Goal: Complete application form: Complete application form

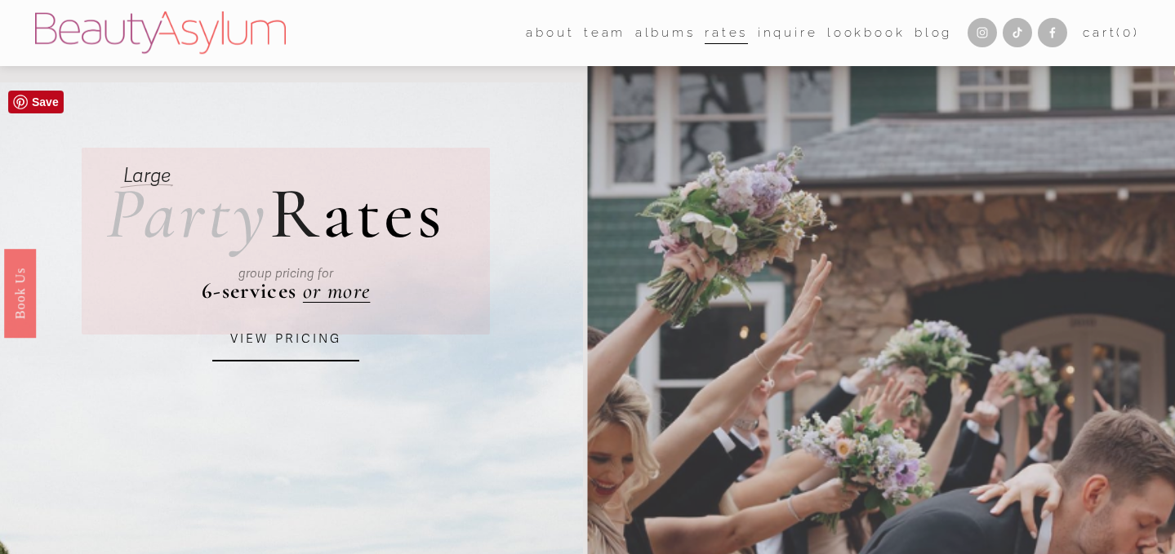
click at [297, 342] on link "VIEW PRICING" at bounding box center [285, 340] width 147 height 44
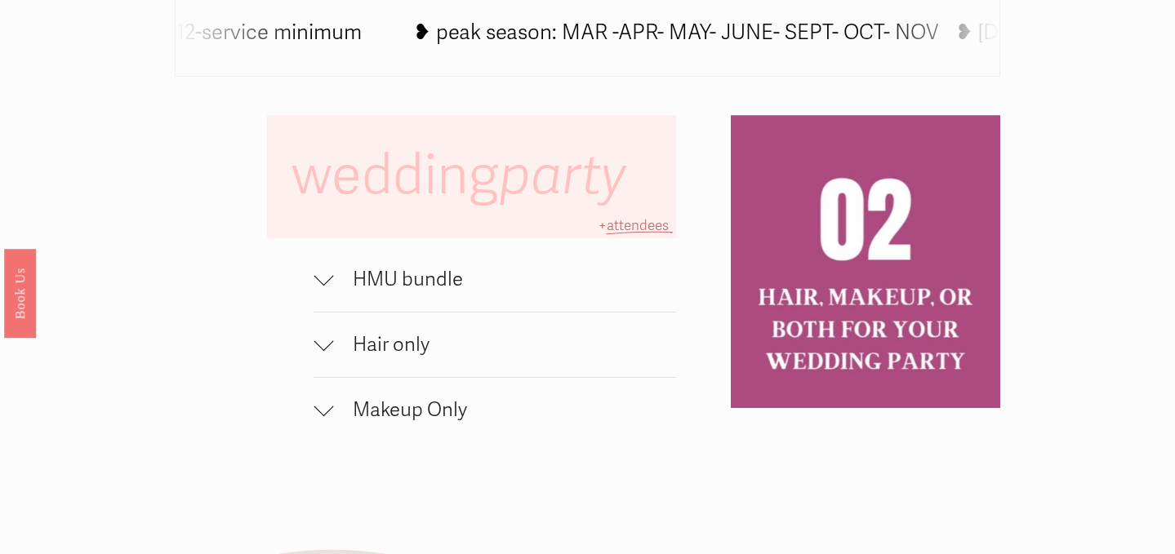
scroll to position [987, 0]
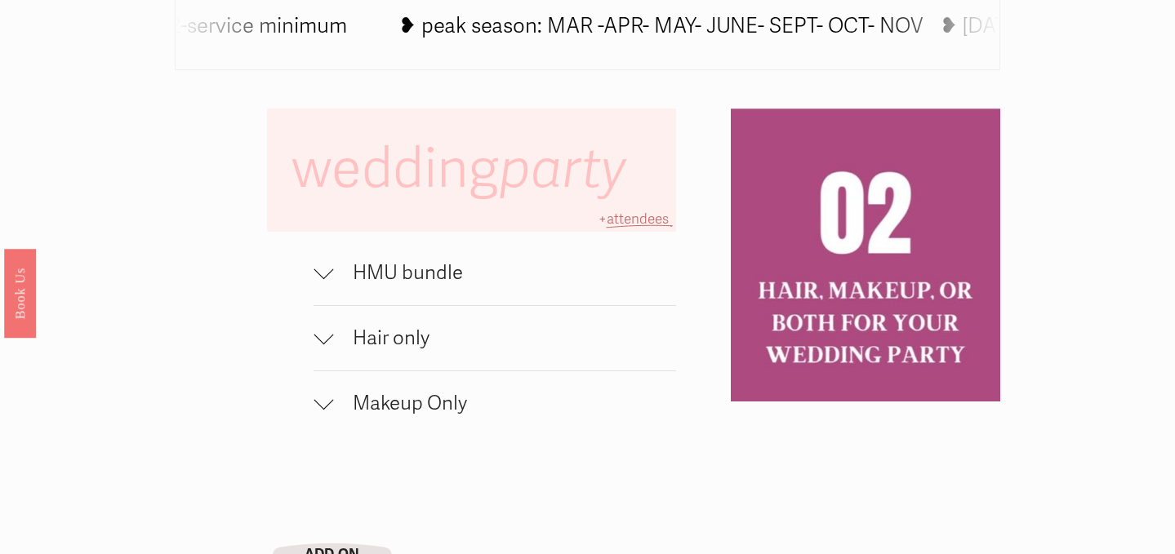
click at [386, 280] on span "HMU bundle" at bounding box center [504, 273] width 343 height 24
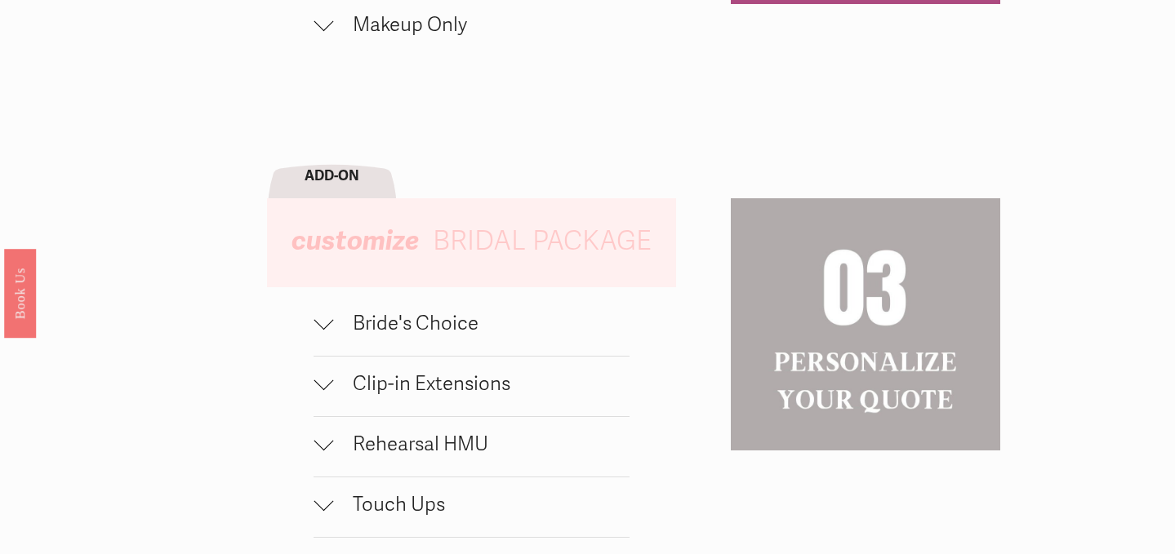
scroll to position [1482, 0]
click at [362, 316] on span "Bride's Choice" at bounding box center [481, 323] width 296 height 24
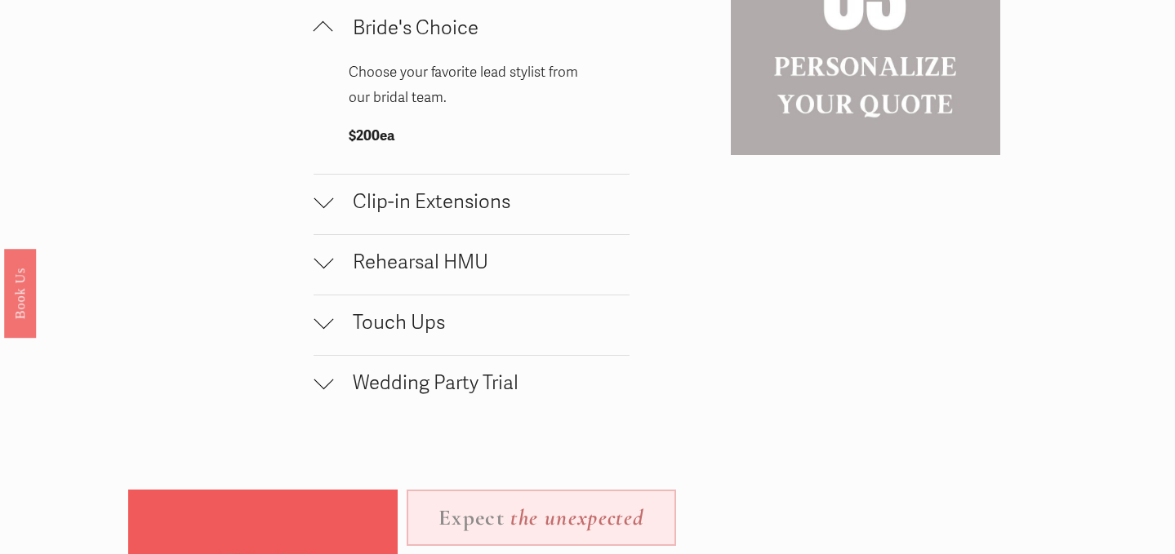
scroll to position [1778, 0]
click at [345, 276] on button "Rehearsal HMU" at bounding box center [472, 264] width 316 height 60
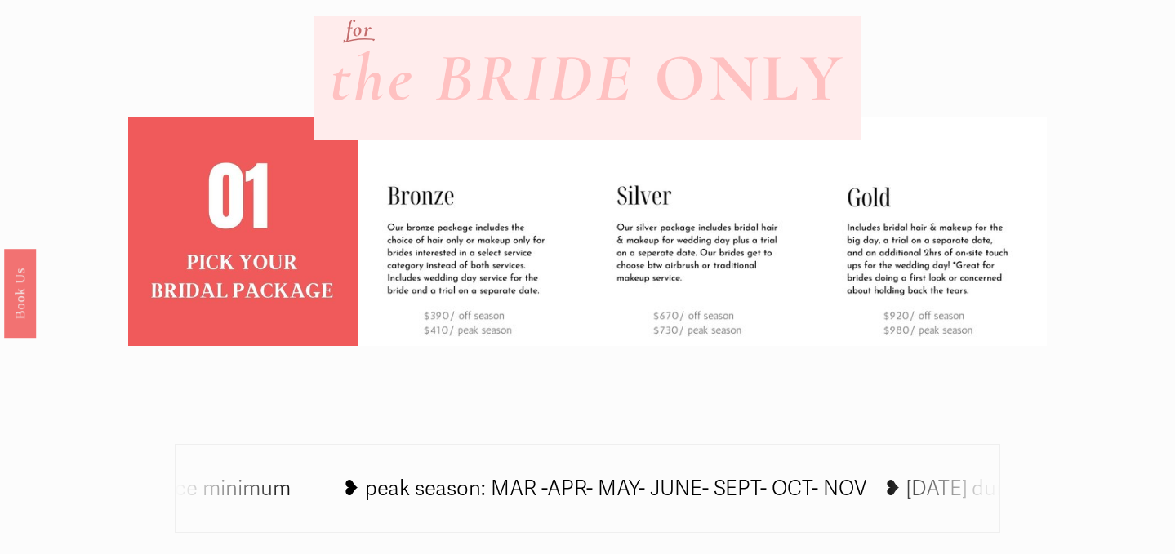
scroll to position [0, 0]
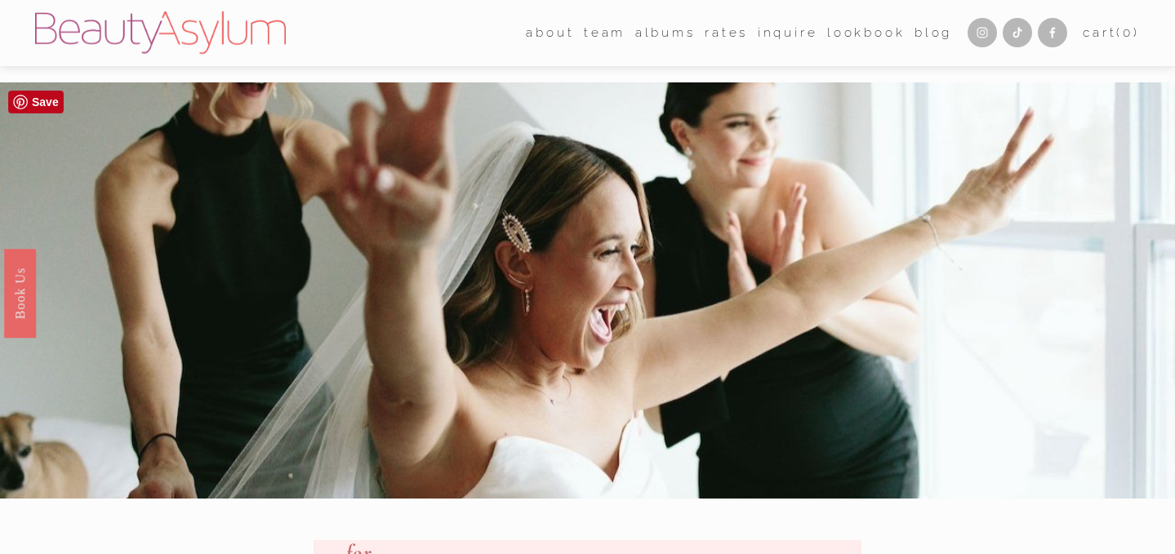
click at [0, 0] on span "Destination" at bounding box center [0, 0] width 0 height 0
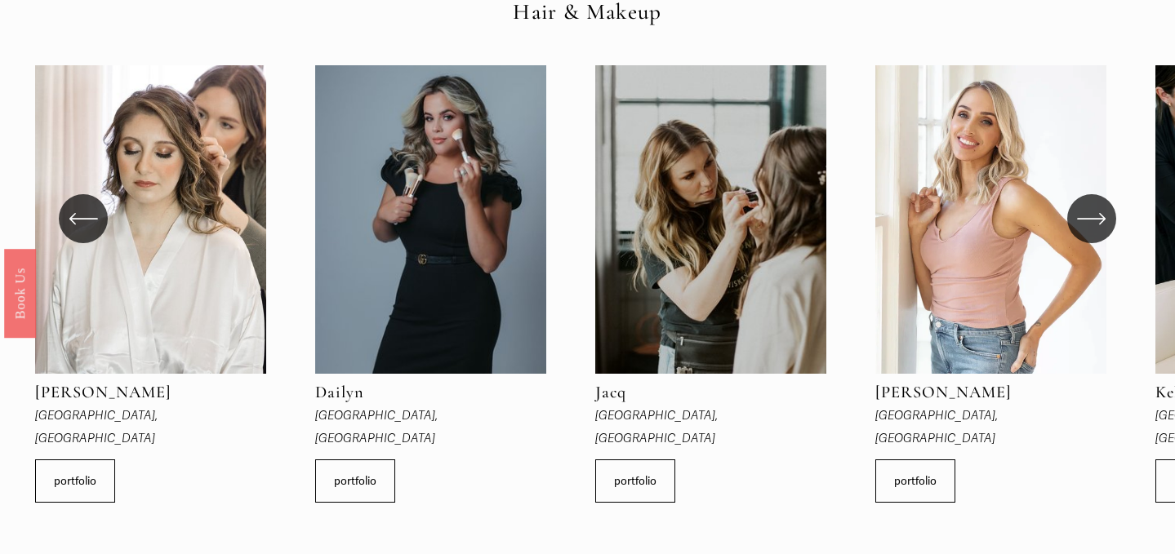
scroll to position [468, 0]
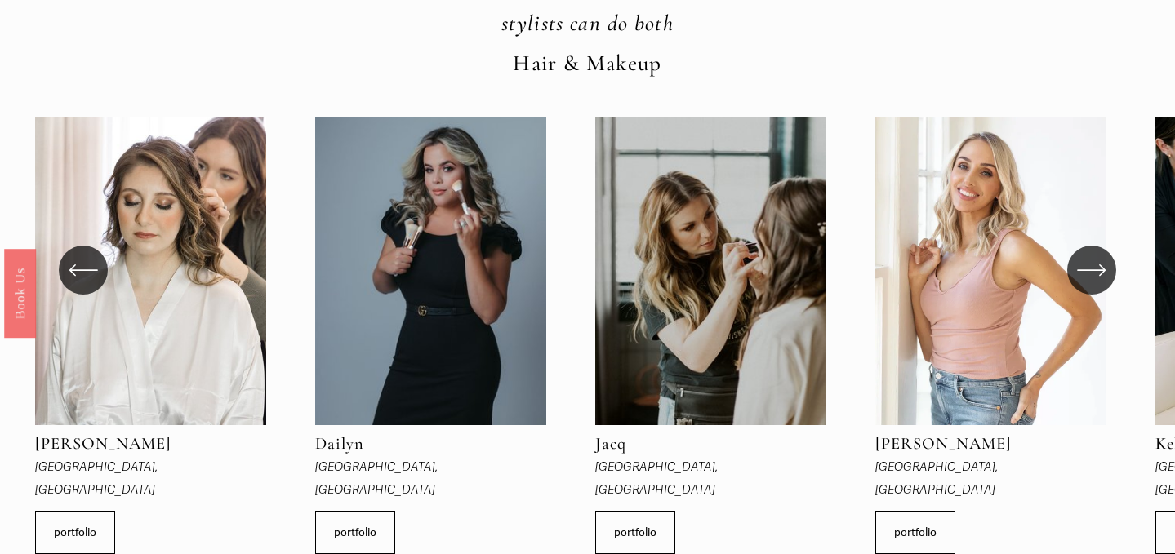
click at [154, 358] on ul "Anna Charlotte, NC portfolio Jacq" at bounding box center [587, 336] width 1105 height 438
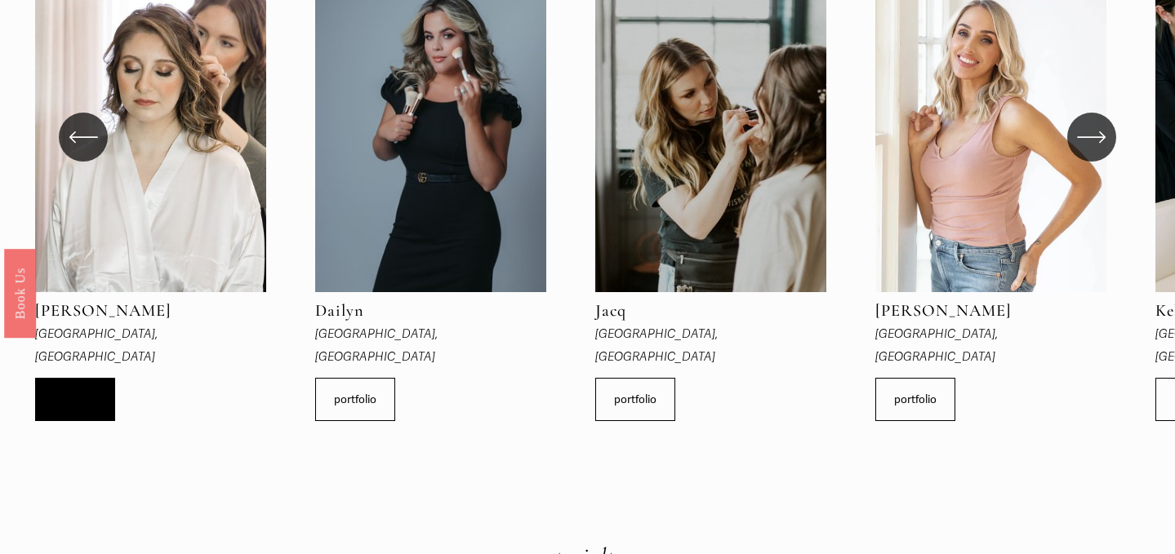
scroll to position [0, 0]
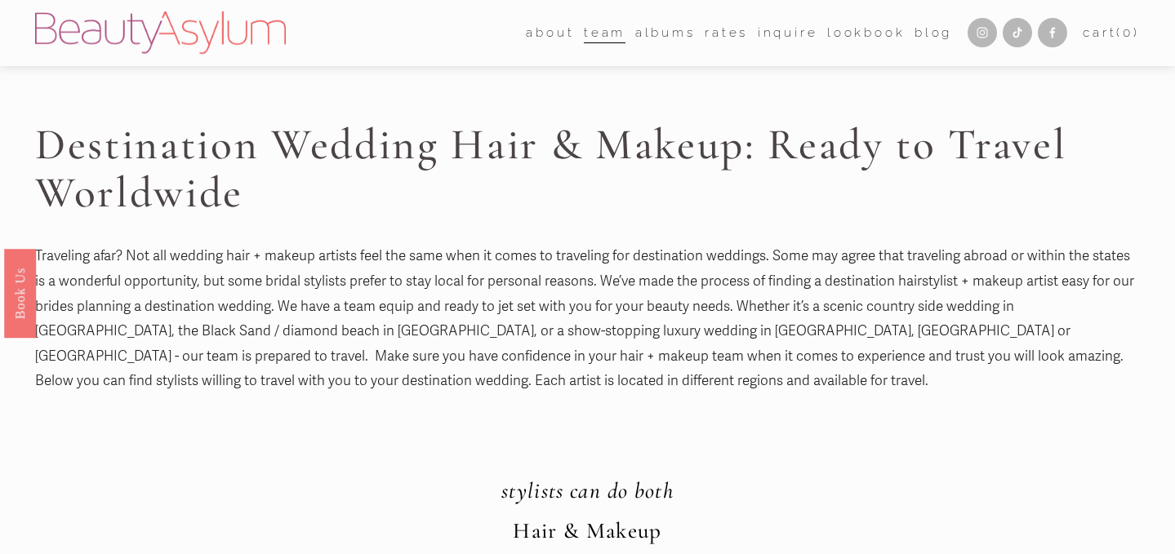
click at [781, 36] on link "Inquire" at bounding box center [788, 32] width 60 height 25
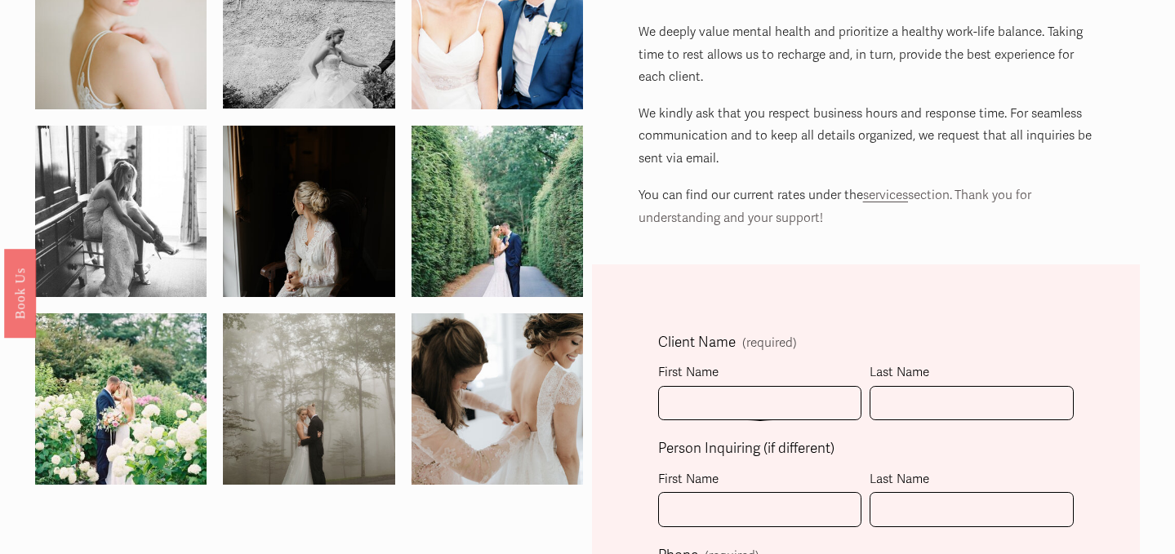
scroll to position [201, 0]
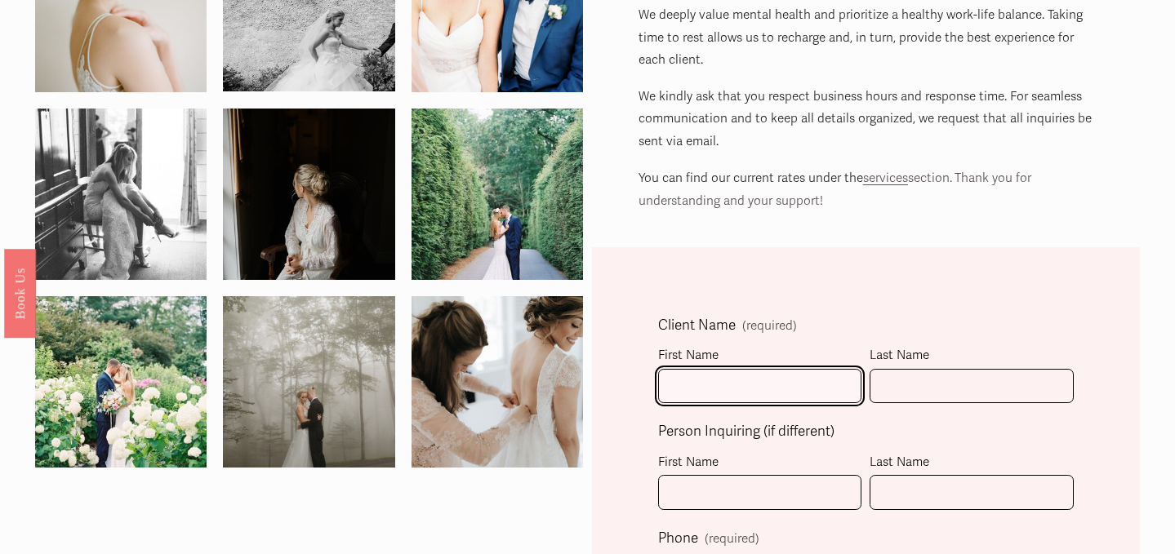
click at [776, 385] on input "First Name" at bounding box center [760, 386] width 204 height 35
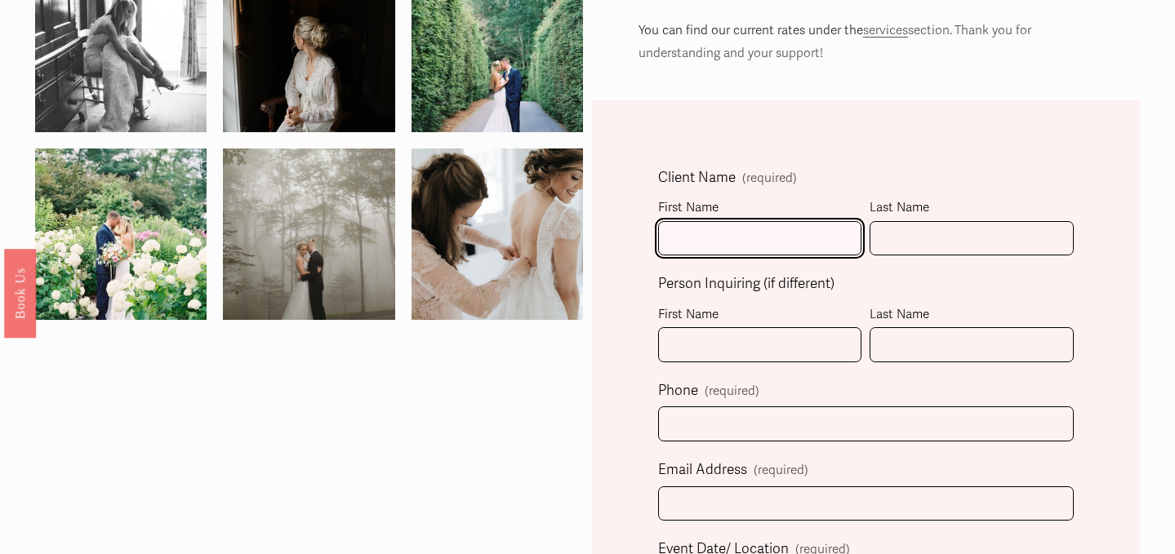
scroll to position [355, 0]
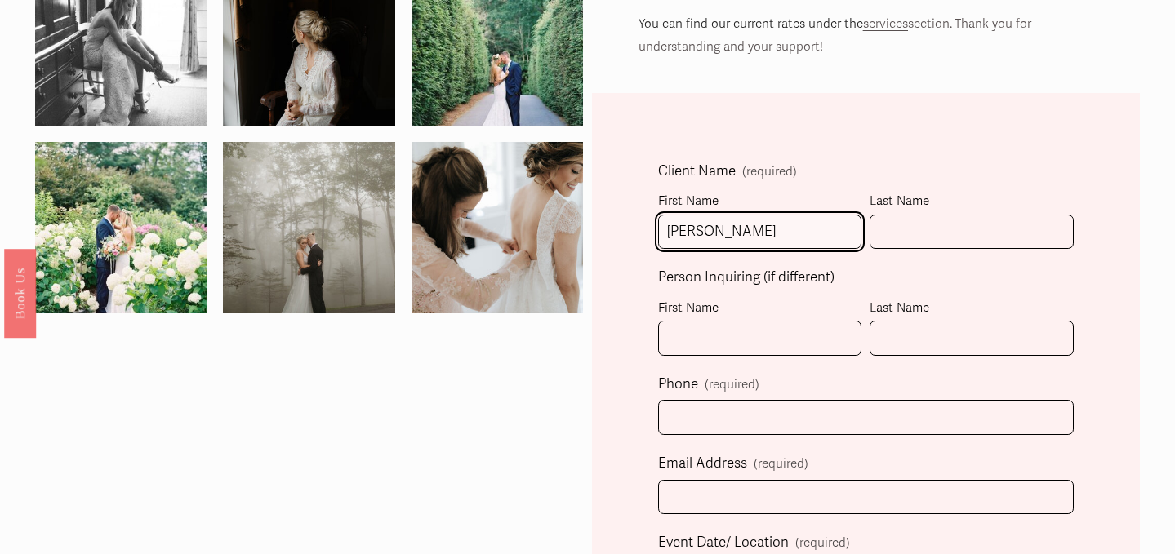
type input "Caroline"
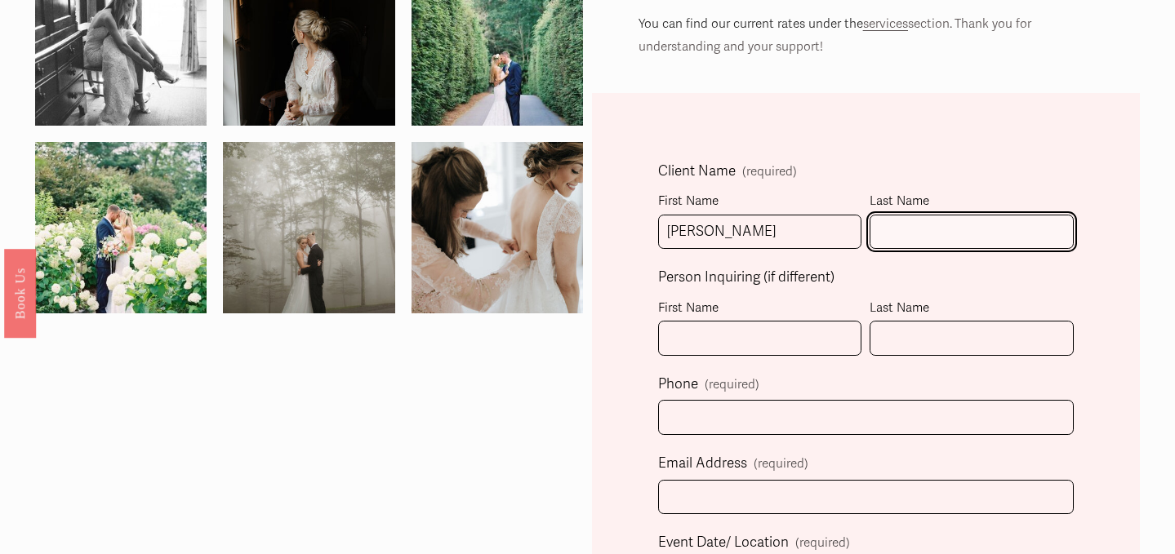
click at [939, 225] on input "Last Name" at bounding box center [972, 232] width 204 height 35
type input "Moulton"
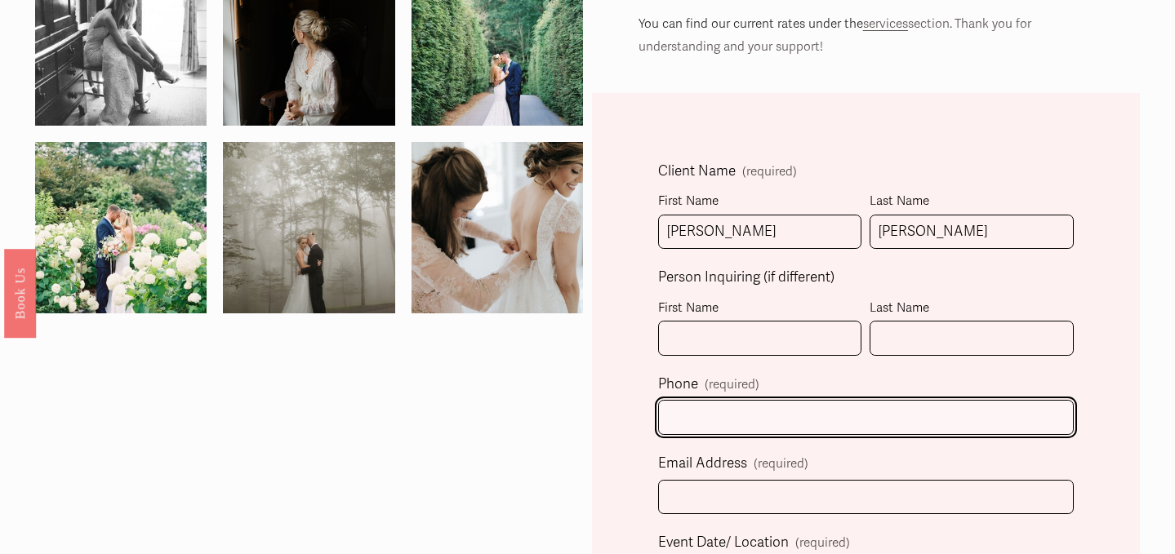
click at [814, 415] on input "text" at bounding box center [866, 417] width 416 height 35
type input "(770) 633-3550"
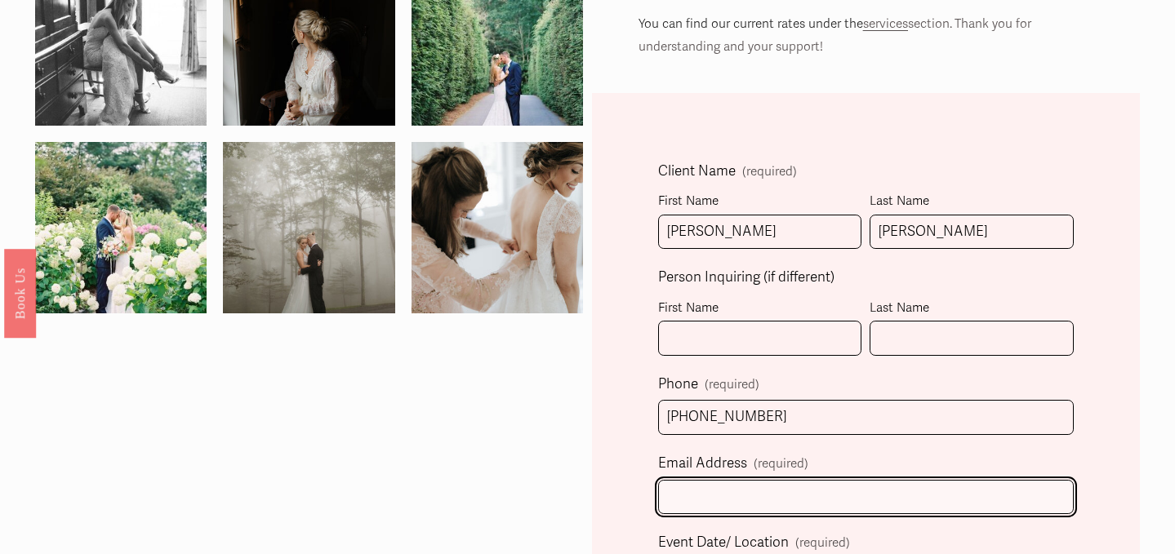
click at [794, 502] on input "Email Address (required)" at bounding box center [866, 497] width 416 height 35
type input "carolinejmoulton@gmail.com"
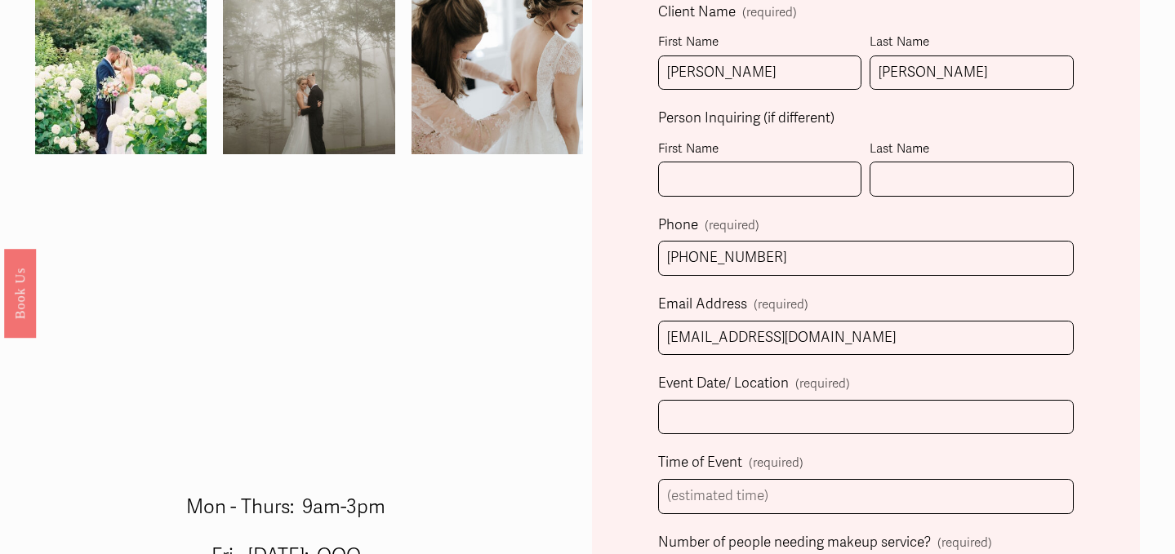
scroll to position [515, 0]
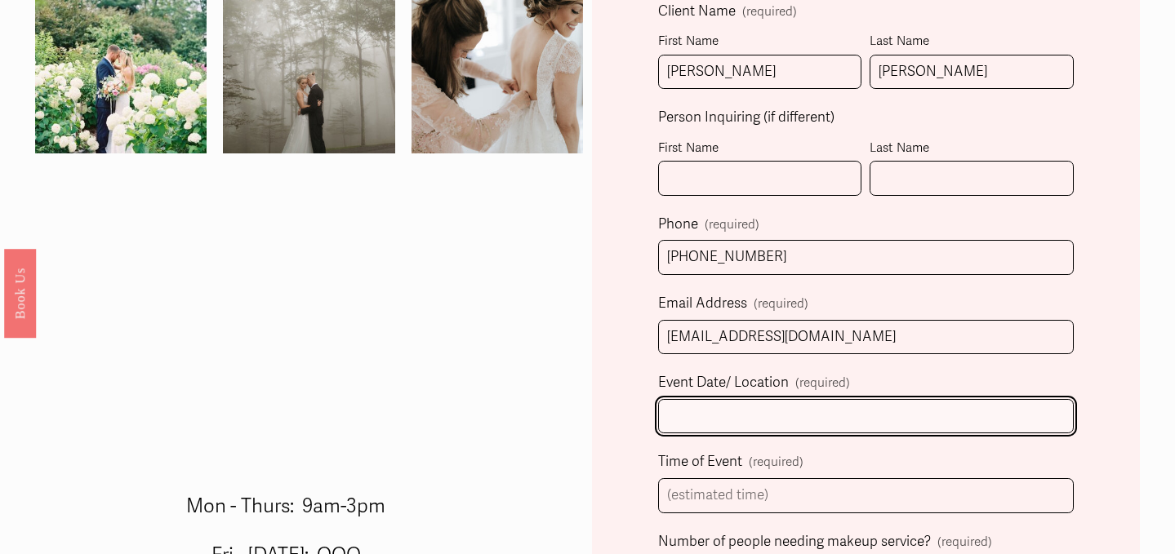
click at [899, 419] on input "Event Date/ Location (required)" at bounding box center [866, 416] width 416 height 35
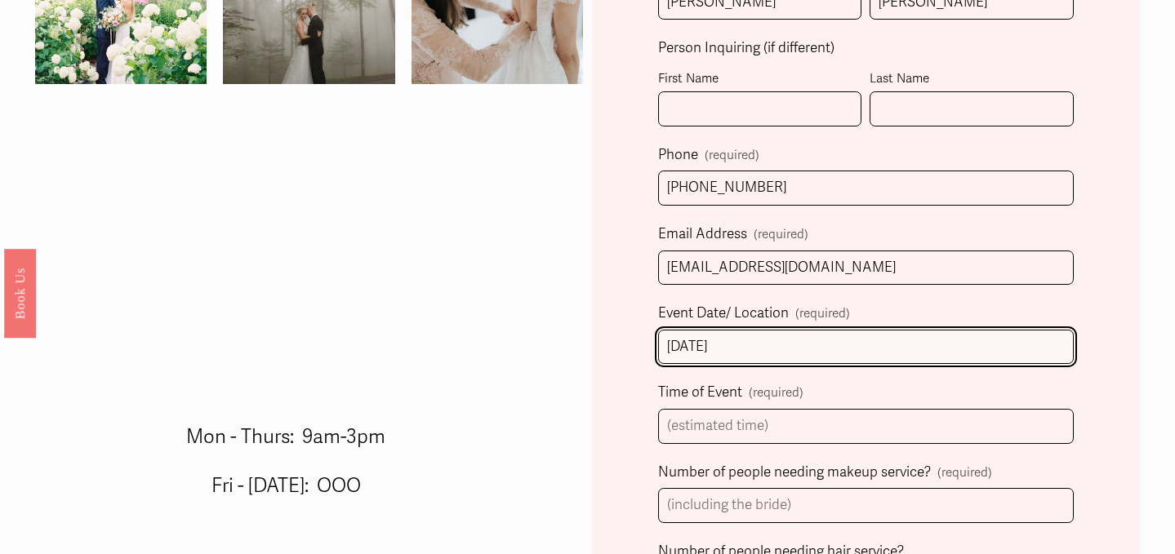
scroll to position [590, 0]
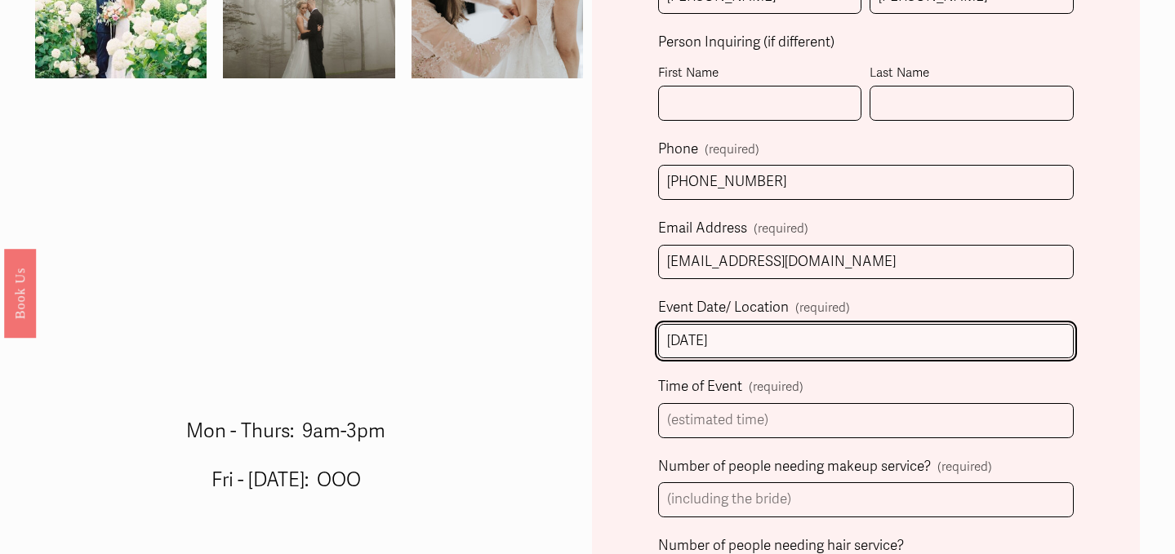
type input "May 16, 2026"
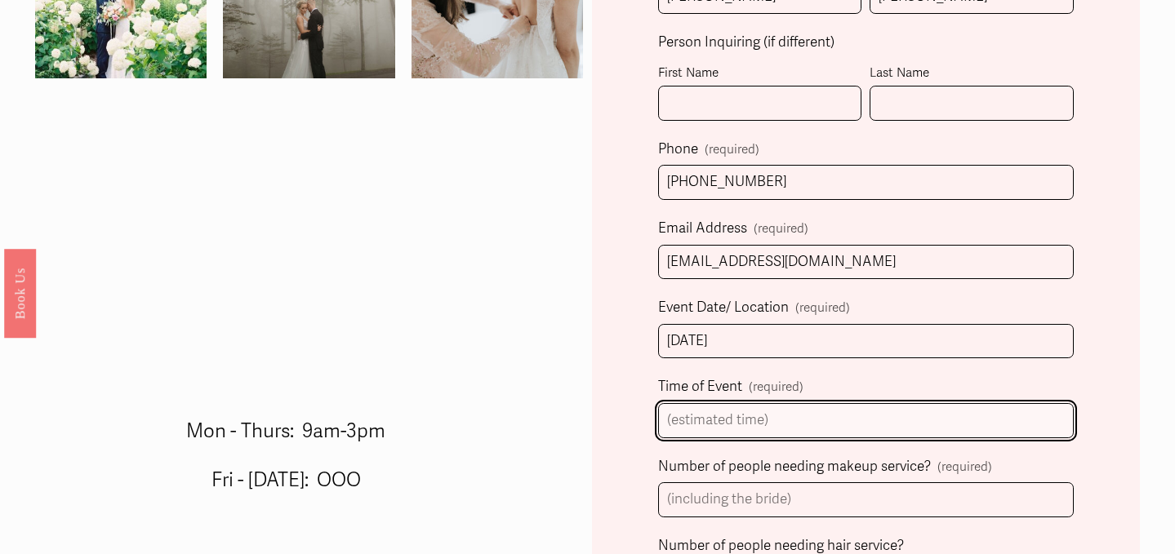
click at [837, 411] on input "Time of Event (required)" at bounding box center [866, 420] width 416 height 35
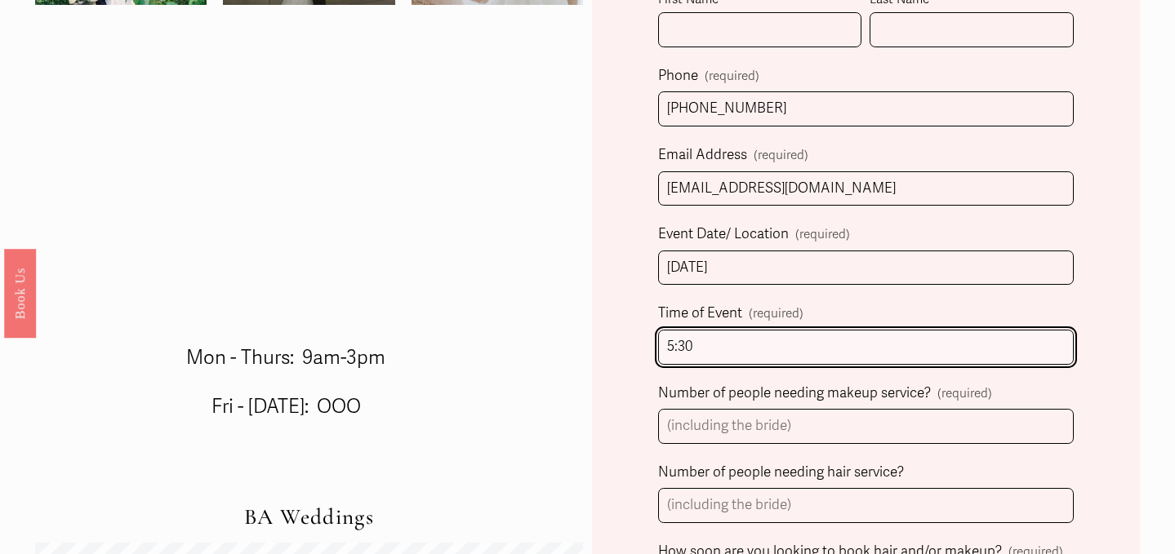
scroll to position [668, 0]
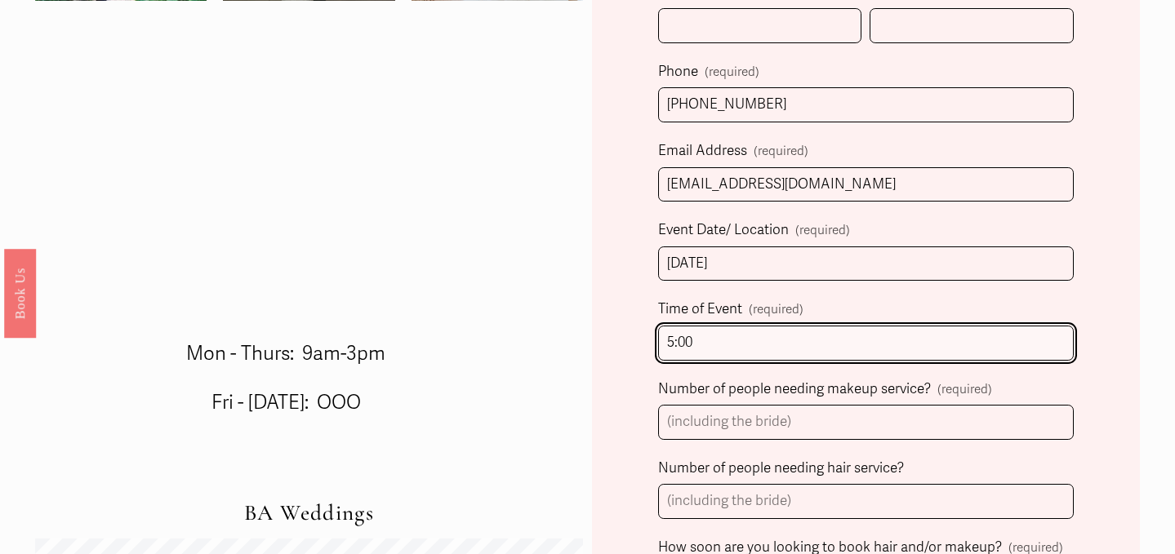
type input "5:00"
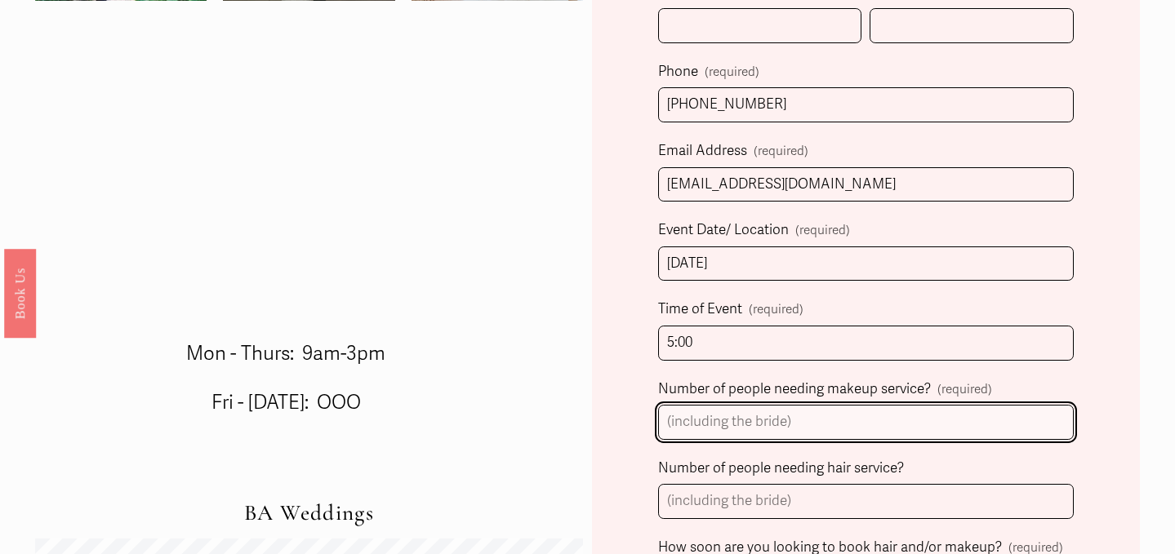
click at [789, 427] on input "Number of people needing makeup service? (required)" at bounding box center [866, 422] width 416 height 35
click at [726, 426] on input "Number of people needing makeup service? (required)" at bounding box center [866, 422] width 416 height 35
type input "3"
type input "1"
type input "-"
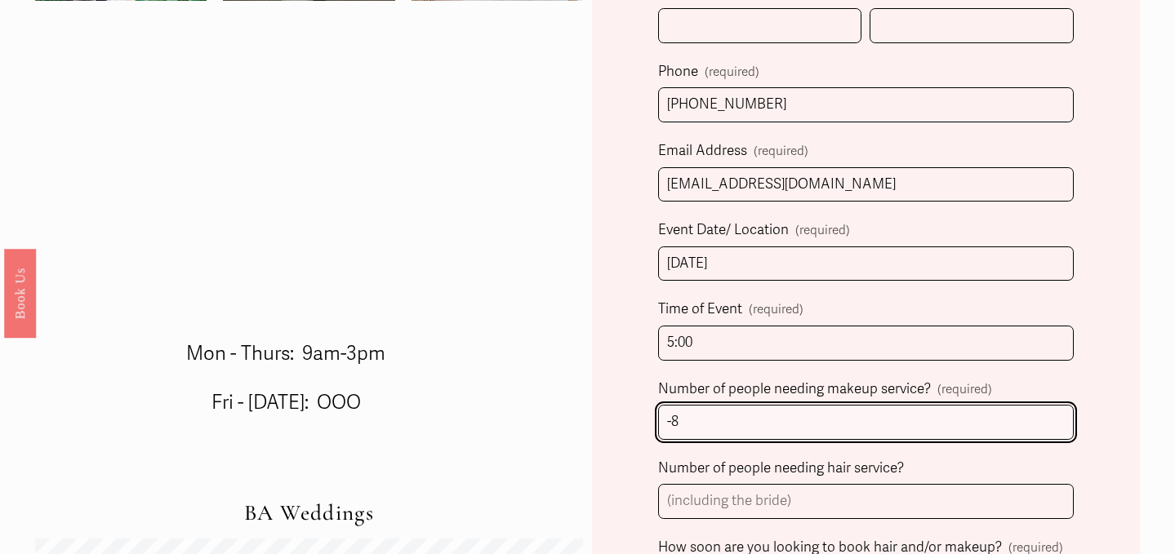
type input "-"
type input "12"
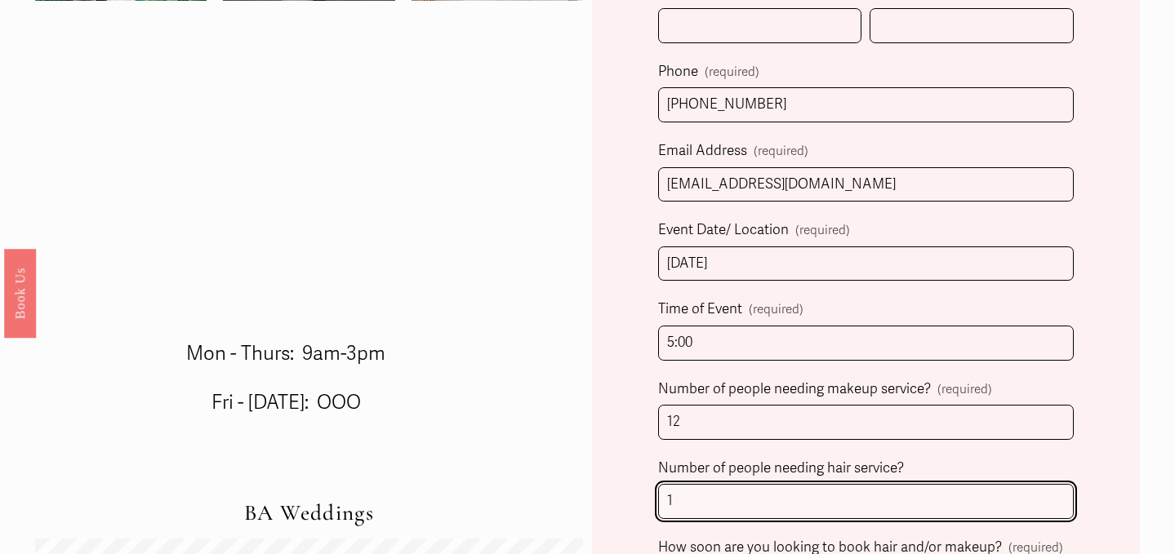
click at [730, 487] on input "1" at bounding box center [866, 501] width 416 height 35
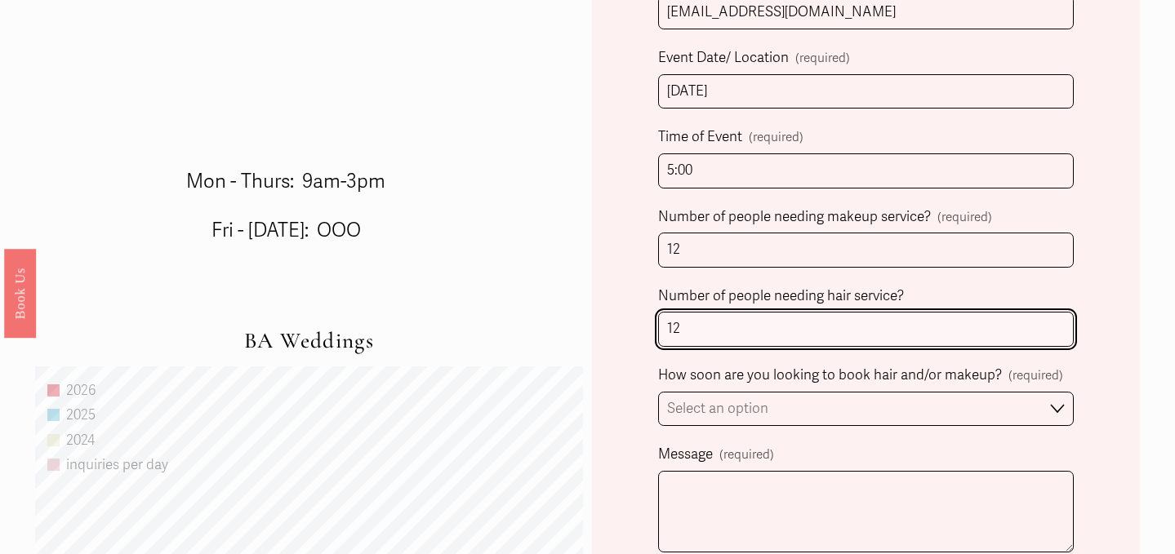
scroll to position [858, 0]
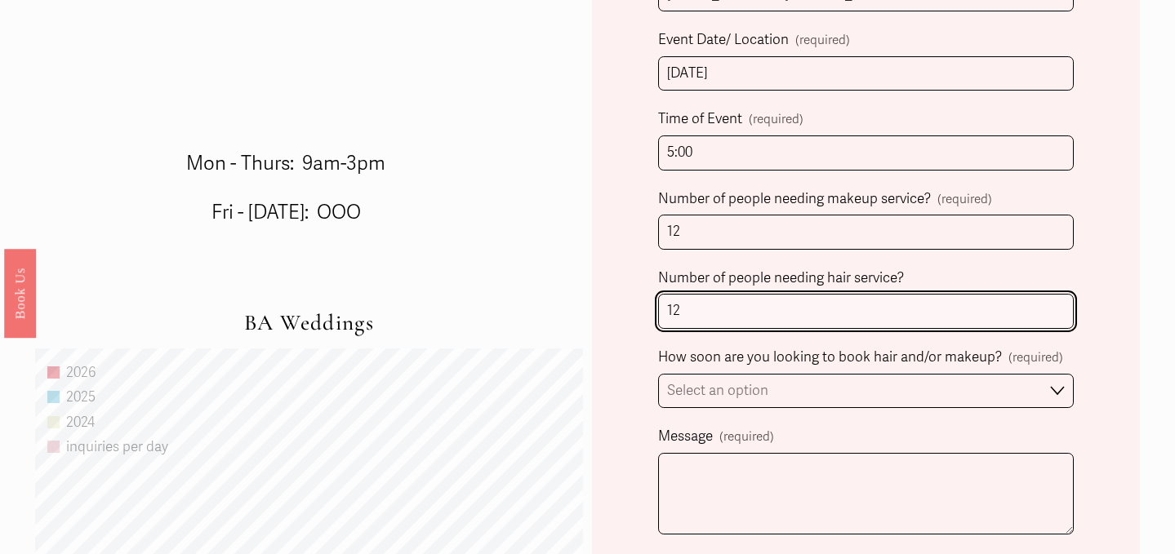
type input "12"
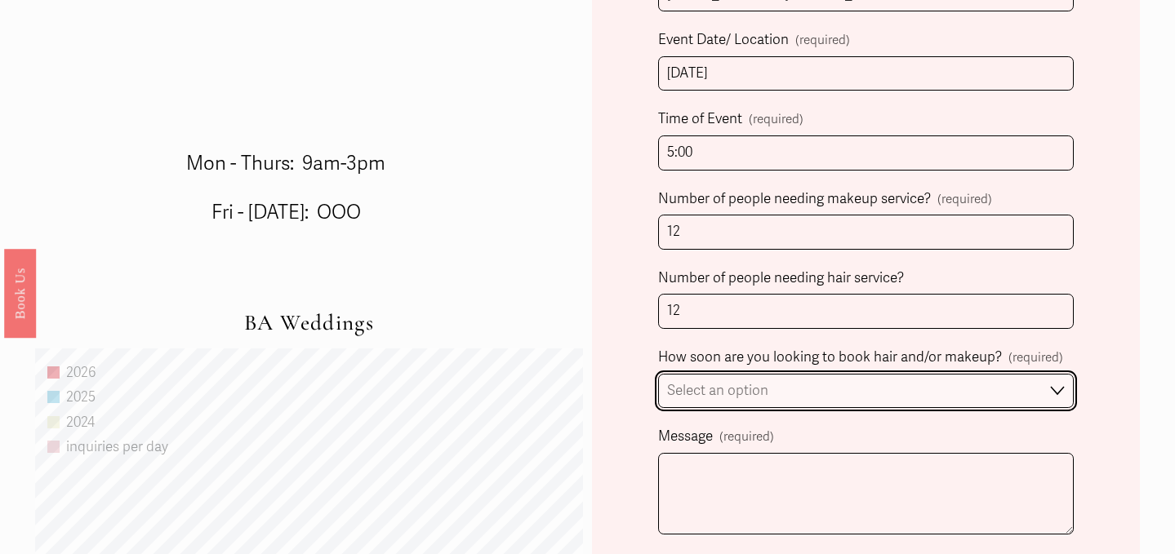
click at [703, 388] on select "Select an option Immediately 1-2 weeks I'm looking for information & not ready …" at bounding box center [866, 391] width 416 height 35
click at [658, 374] on select "Select an option Immediately 1-2 weeks I'm looking for information & not ready …" at bounding box center [866, 391] width 416 height 35
click at [705, 390] on select "Immediately 1-2 weeks I'm looking for information & not ready to book just yet" at bounding box center [866, 391] width 416 height 35
click at [658, 374] on select "Immediately 1-2 weeks I'm looking for information & not ready to book just yet" at bounding box center [866, 391] width 416 height 35
click at [702, 380] on select "Immediately 1-2 weeks I'm looking for information & not ready to book just yet" at bounding box center [866, 391] width 416 height 35
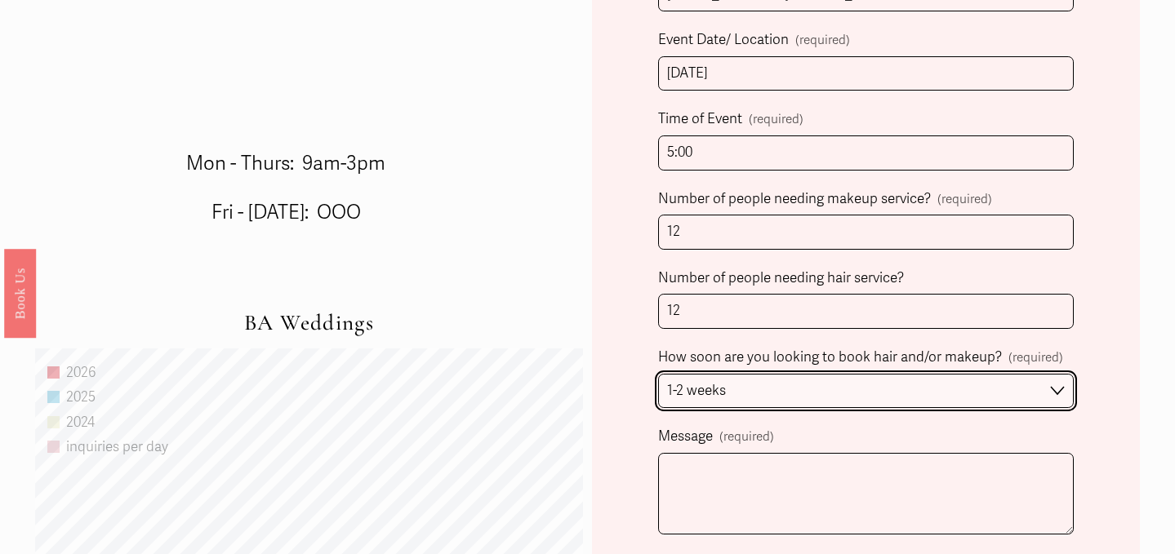
select select "Immediately"
click at [658, 374] on select "Immediately 1-2 weeks I'm looking for information & not ready to book just yet" at bounding box center [866, 391] width 416 height 35
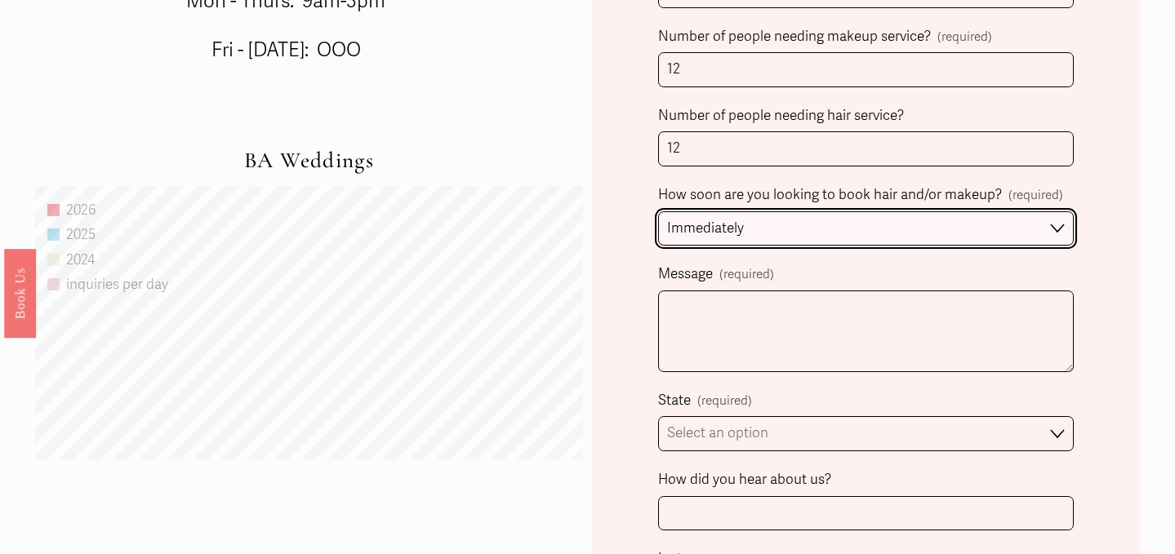
scroll to position [1035, 0]
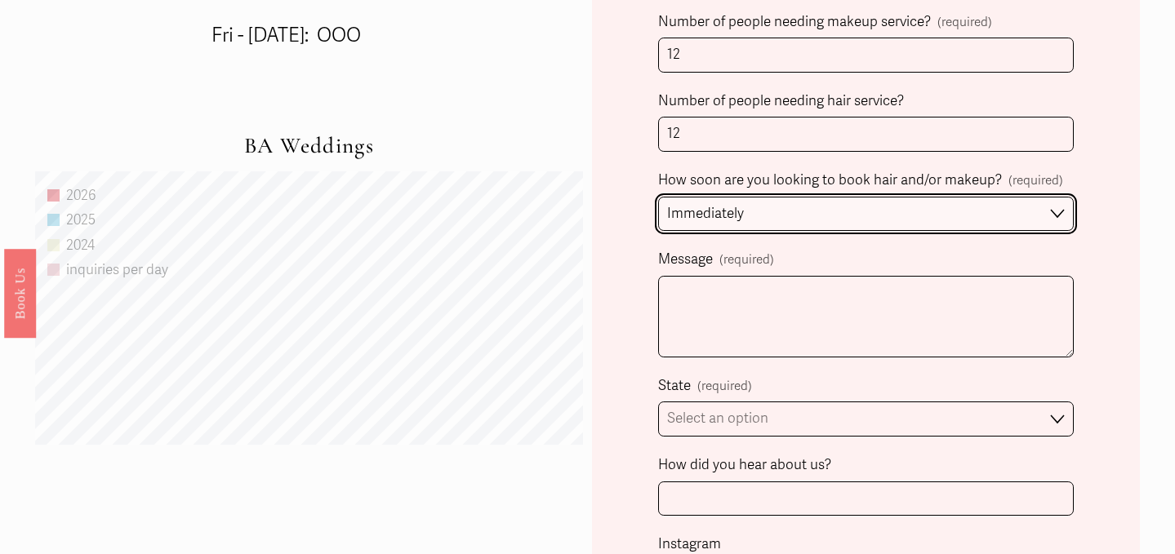
click at [712, 225] on select "Immediately 1-2 weeks I'm looking for information & not ready to book just yet" at bounding box center [866, 214] width 416 height 35
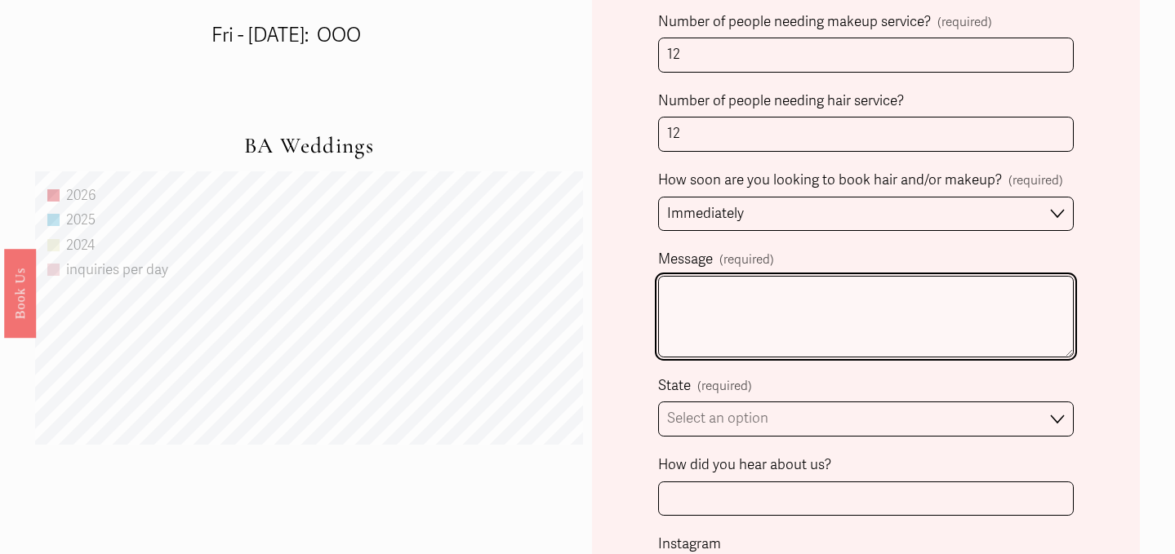
click at [701, 295] on textarea "Message (required)" at bounding box center [866, 317] width 416 height 82
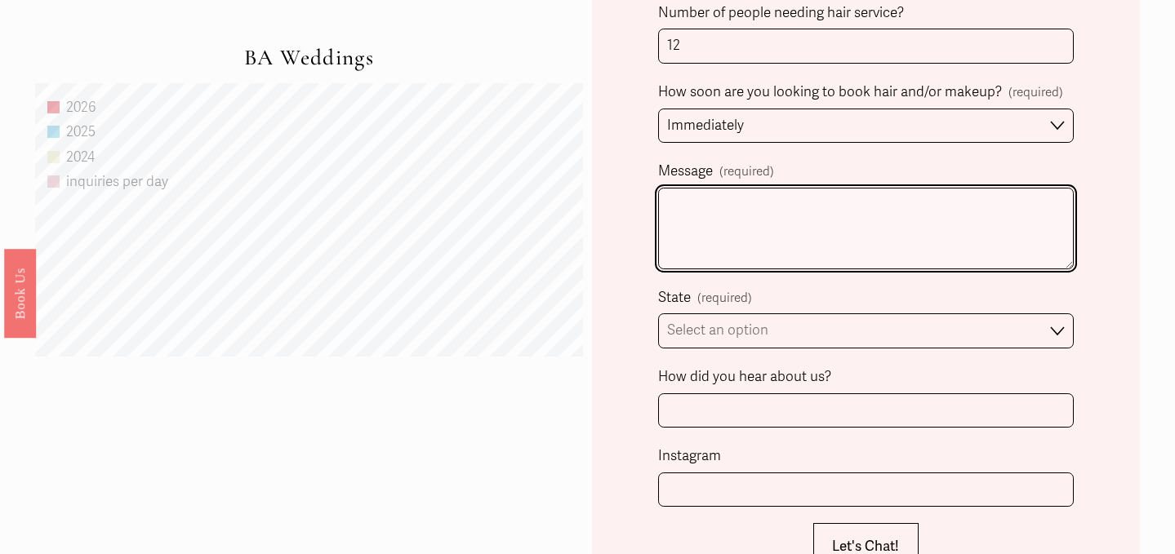
scroll to position [1123, 0]
click at [788, 238] on textarea "Message (required)" at bounding box center [866, 230] width 416 height 82
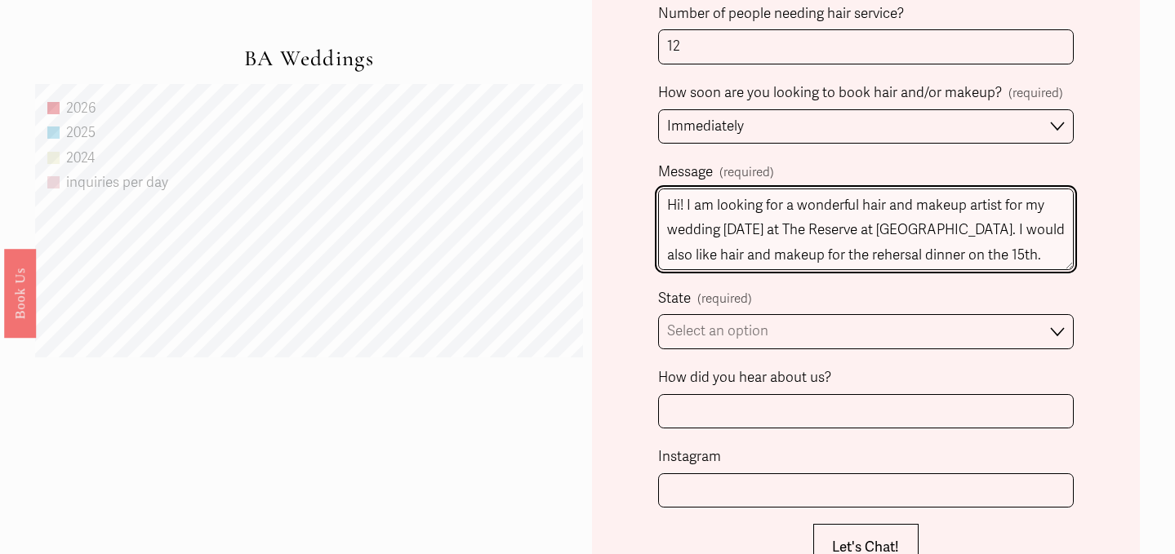
click at [872, 258] on textarea "Hi! I am looking for a wonderful hair and makeup artist for my wedding May 16th…" at bounding box center [866, 230] width 416 height 82
click at [923, 236] on textarea "Hi! I am looking for a wonderful hair and makeup artist for my wedding May 16th…" at bounding box center [866, 230] width 416 height 82
click at [1020, 265] on textarea "Hi! I am looking for a wonderful hair and makeup artist for my wedding May 16th…" at bounding box center [866, 230] width 416 height 82
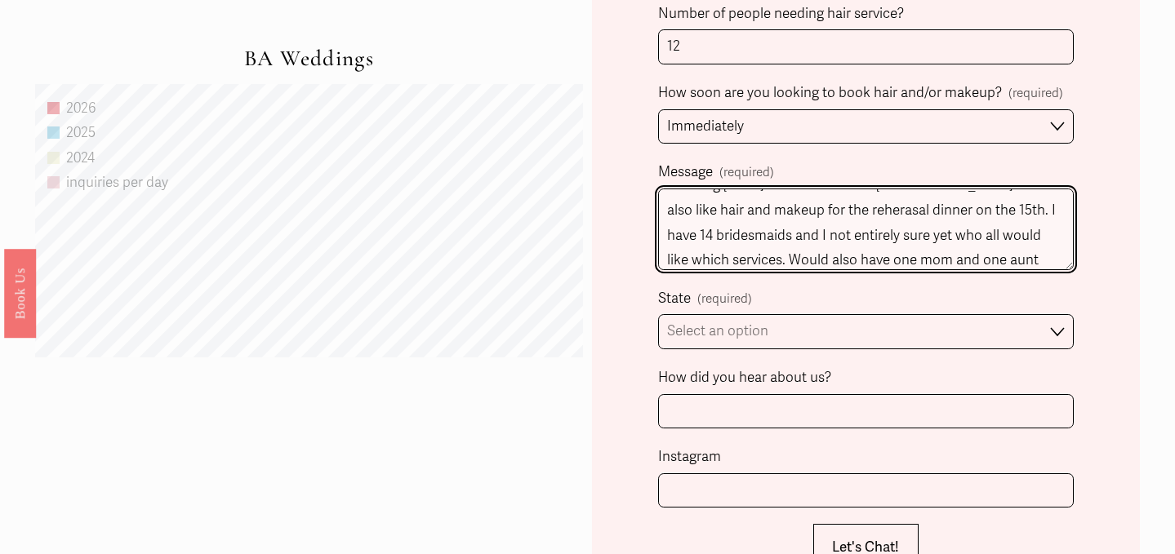
scroll to position [69, 0]
type textarea "Hi! I am looking for a wonderful hair and makeup artist for my wedding May 16th…"
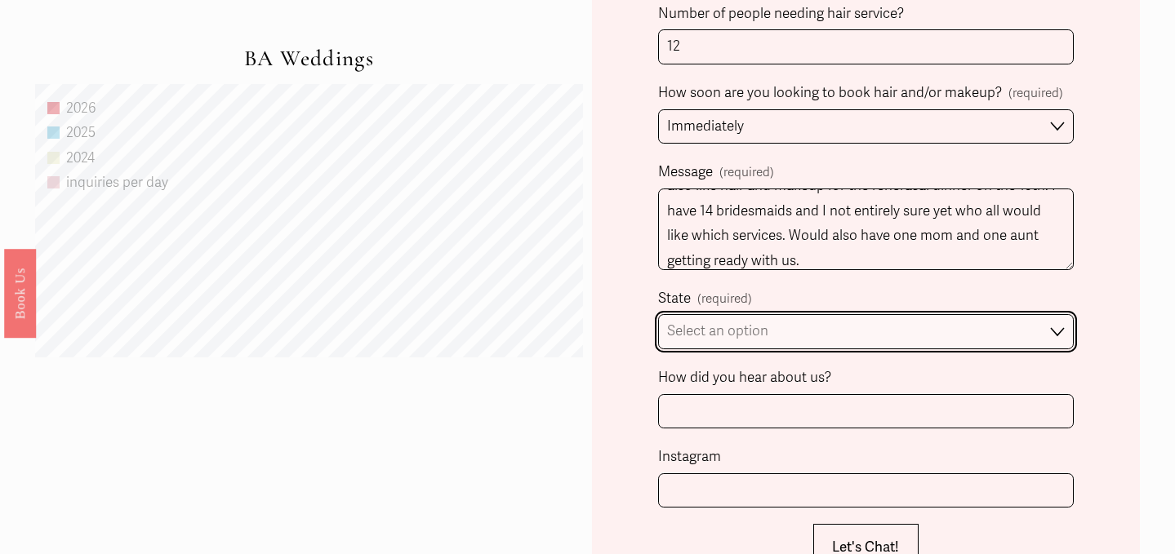
click at [979, 328] on select "Select an option Please Select One Atlanta, GA Charlotte, NC Charleston, SC Des…" at bounding box center [866, 331] width 416 height 35
select select "Destination Wedding"
click at [658, 314] on select "Select an option Please Select One Atlanta, GA Charlotte, NC Charleston, SC Des…" at bounding box center [866, 331] width 416 height 35
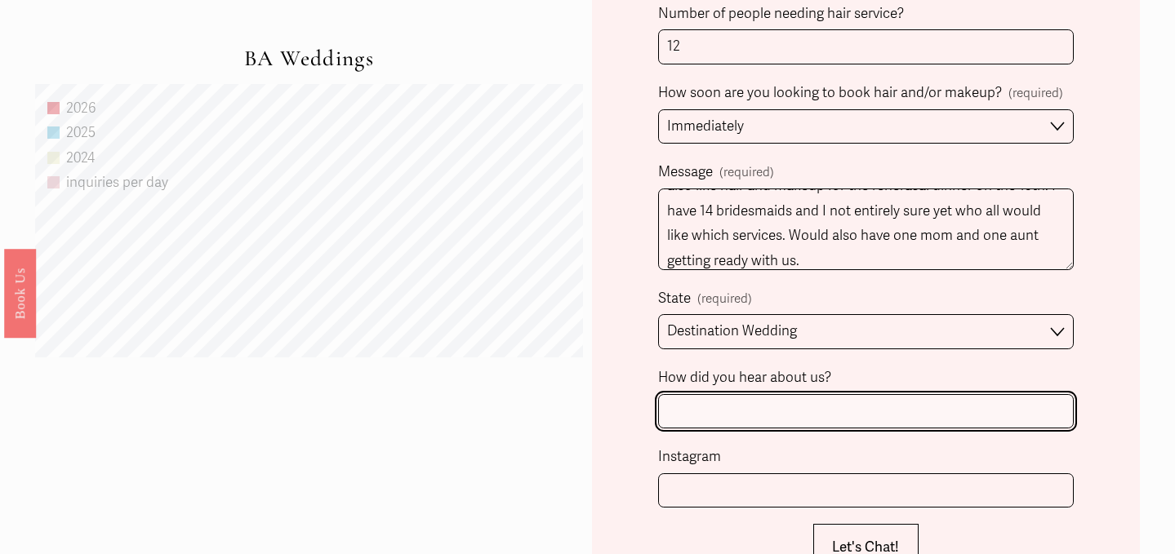
click at [823, 399] on input "How did you hear about us?" at bounding box center [866, 411] width 416 height 35
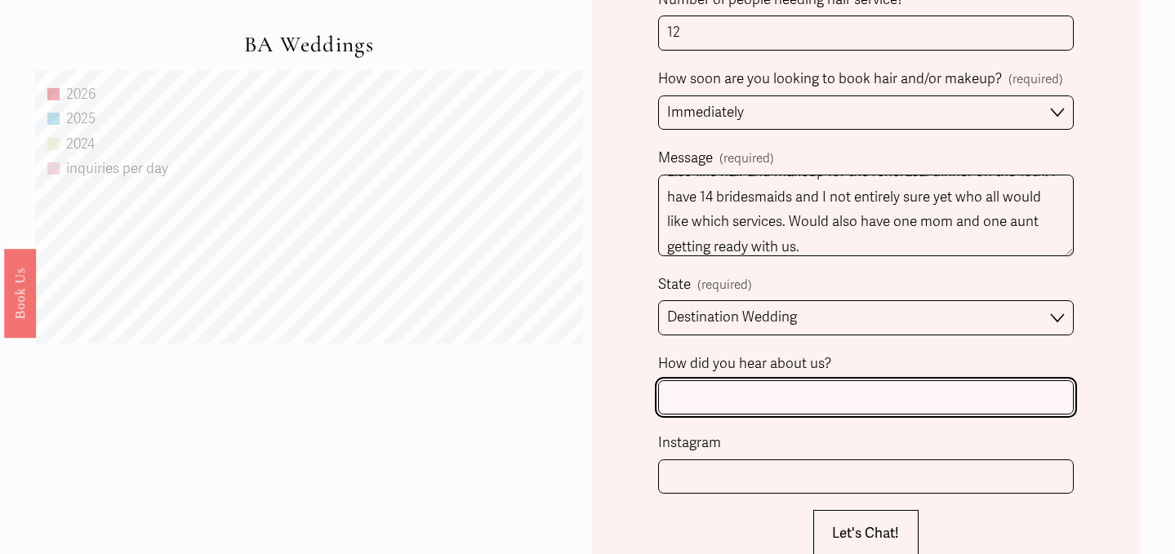
scroll to position [1149, 0]
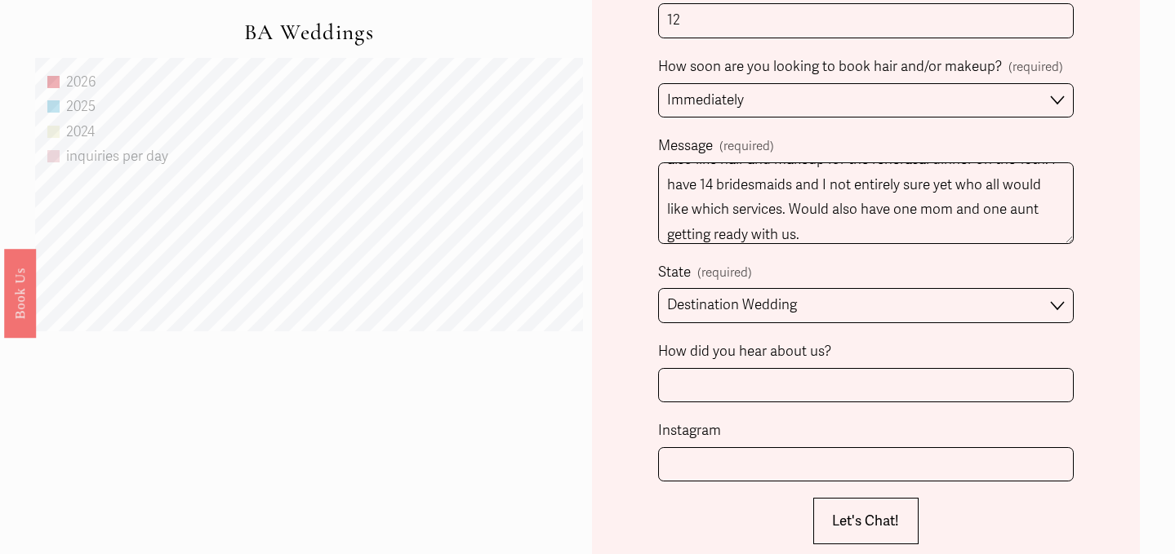
click at [799, 443] on label "Instagram" at bounding box center [866, 433] width 416 height 29
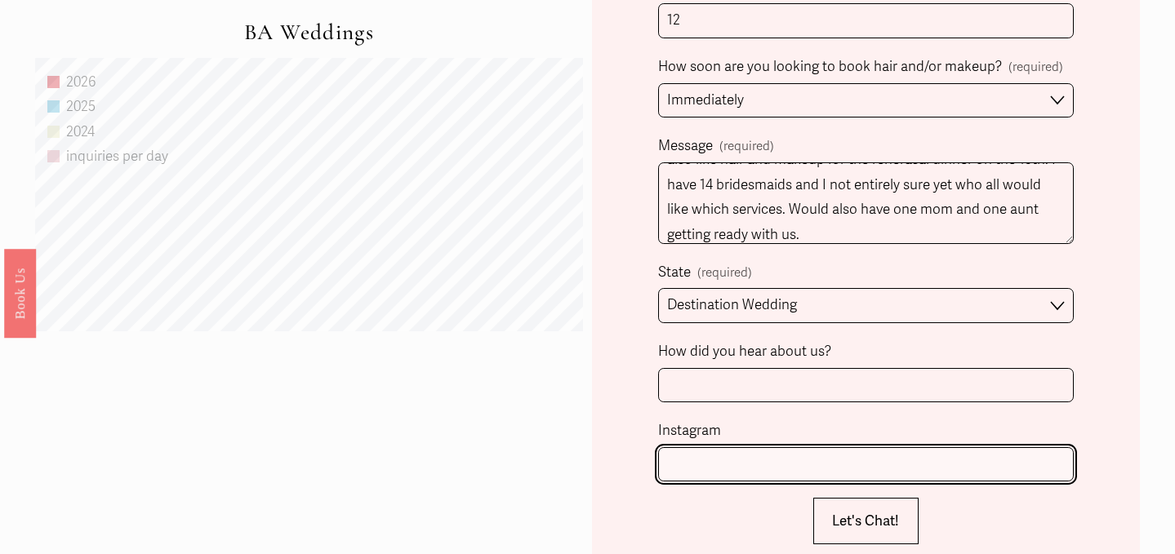
click at [799, 447] on input "Instagram" at bounding box center [866, 464] width 416 height 35
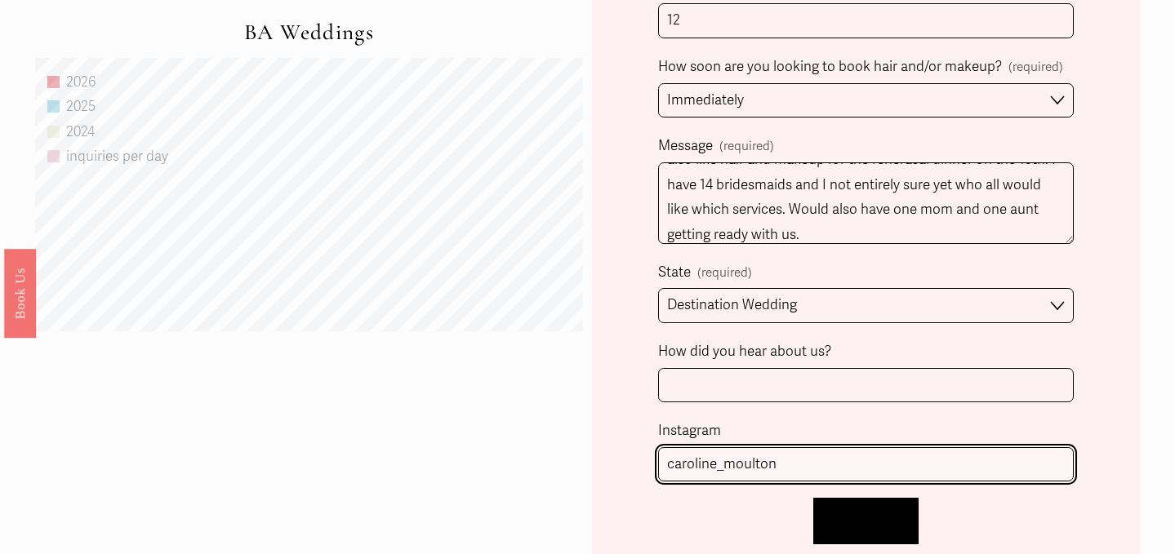
type input "caroline_moulton"
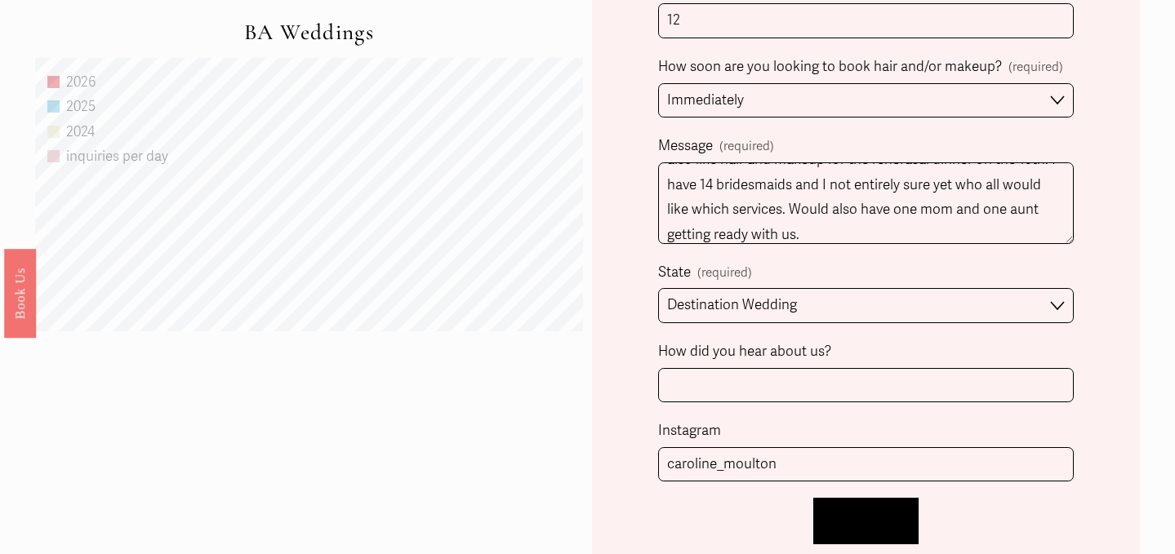
click at [851, 509] on button "Let's Chat! Let's Chat!" at bounding box center [865, 521] width 105 height 47
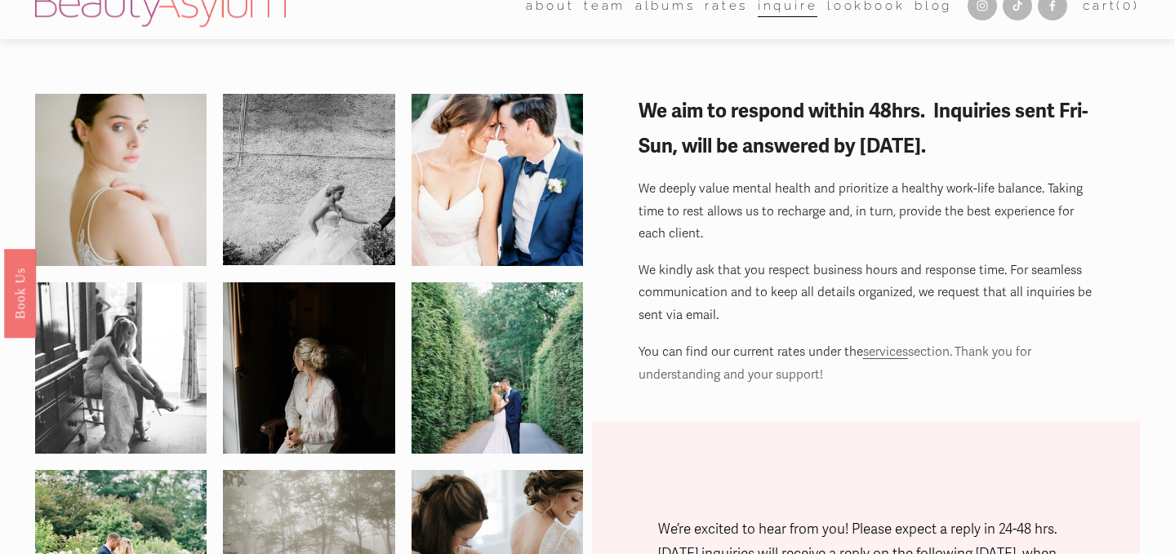
scroll to position [11, 0]
